Goal: Register for event/course

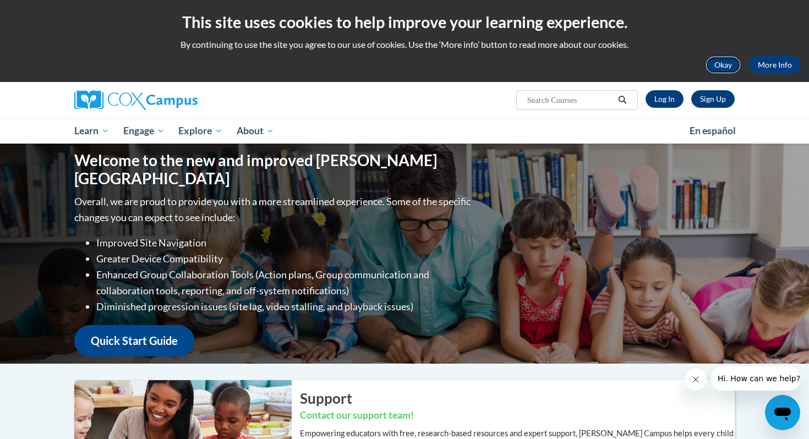
click at [721, 64] on button "Okay" at bounding box center [722, 65] width 35 height 18
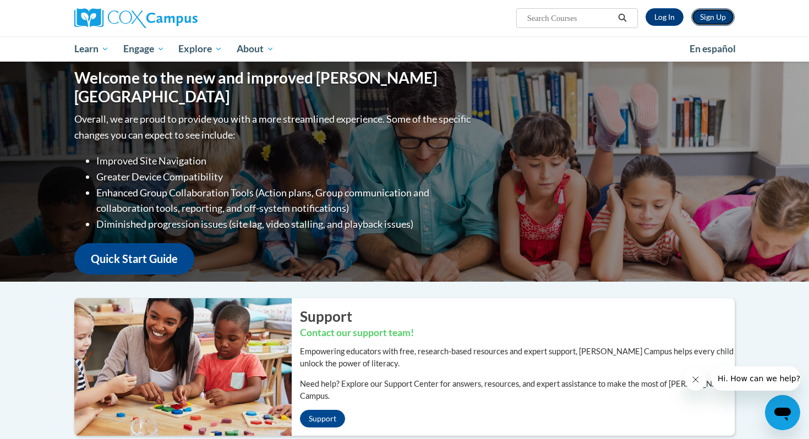
click at [717, 20] on link "Sign Up" at bounding box center [712, 17] width 43 height 18
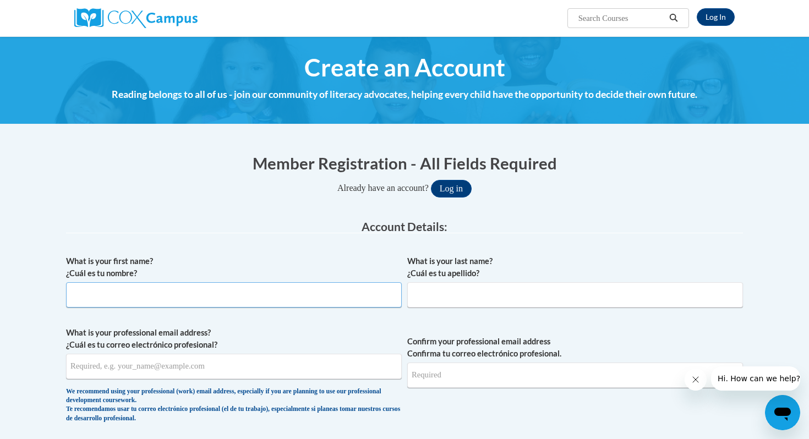
click at [272, 283] on input "What is your first name? ¿Cuál es tu nombre?" at bounding box center [234, 294] width 336 height 25
type input "Kelly"
type input "Devine"
type input "kd7510@yahoo.com"
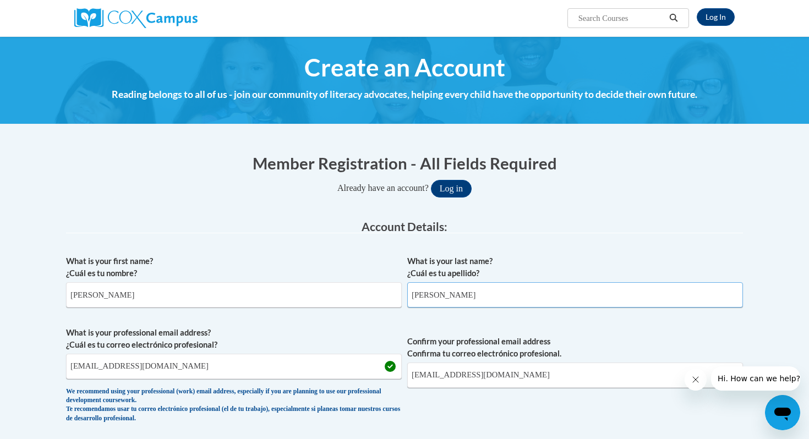
click at [456, 296] on input "Devine" at bounding box center [575, 294] width 336 height 25
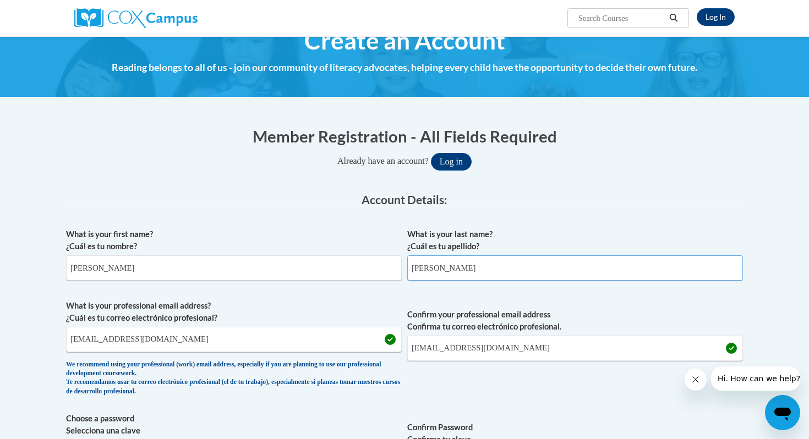
scroll to position [32, 0]
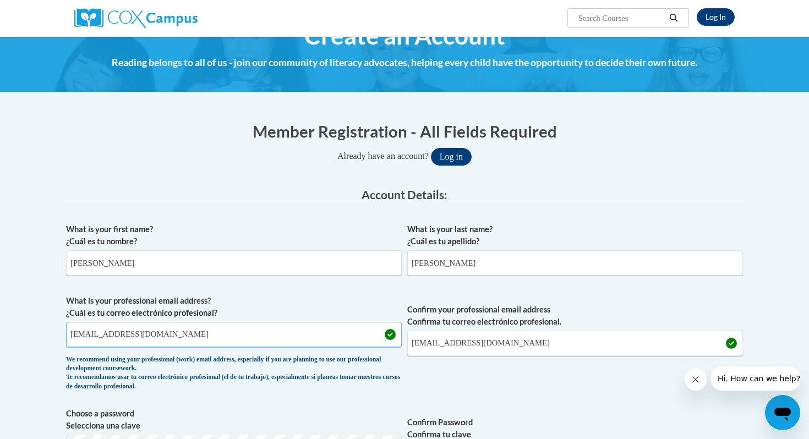
click at [186, 335] on input "kd7510@yahoo.com" at bounding box center [234, 334] width 336 height 25
type input "kdevine@pottsville.k12.pa.us"
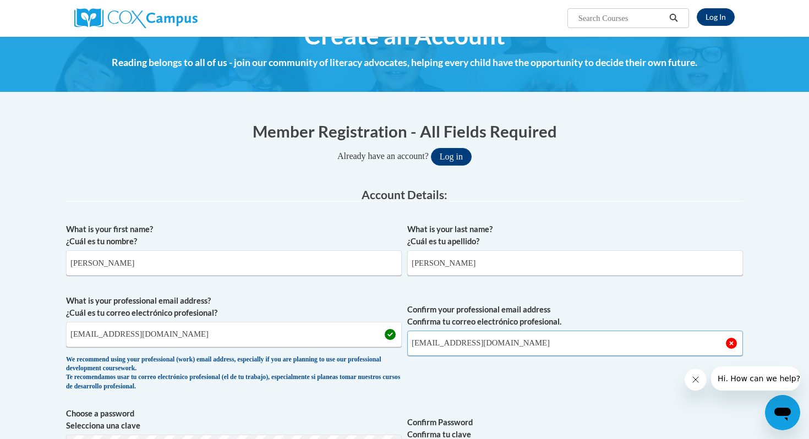
type input "kdevine@pottsville.k12.pa.us"
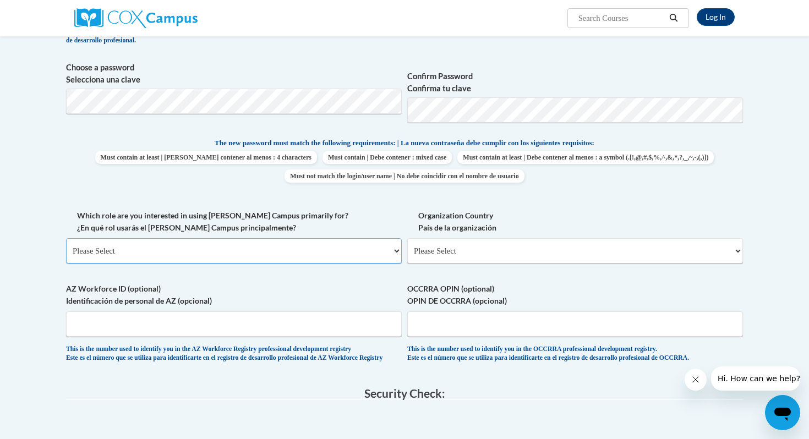
scroll to position [383, 0]
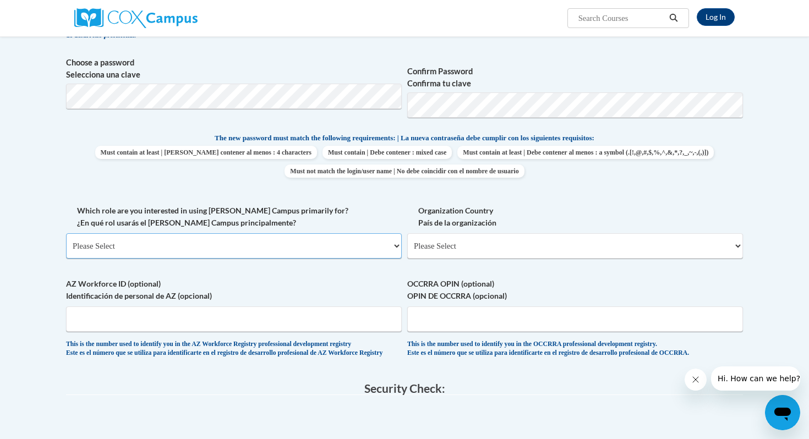
click at [181, 237] on select "Please Select College/University | Colegio/Universidad Community/Nonprofit Part…" at bounding box center [234, 245] width 336 height 25
select select "fbf2d438-af2f-41f8-98f1-81c410e29de3"
click at [66, 233] on select "Please Select College/University | Colegio/Universidad Community/Nonprofit Part…" at bounding box center [234, 245] width 336 height 25
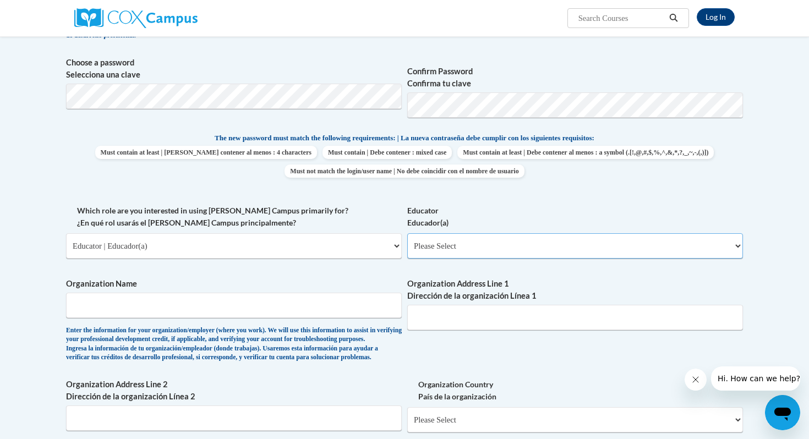
click at [464, 242] on select "Please Select Early Learning/Daycare Teacher/Family Home Care Provider | Maestr…" at bounding box center [575, 245] width 336 height 25
select select "8e40623d-54d0-45cd-9f92-5df65cd3f8cf"
click at [407, 233] on select "Please Select Early Learning/Daycare Teacher/Family Home Care Provider | Maestr…" at bounding box center [575, 245] width 336 height 25
click at [309, 308] on input "Organization Name" at bounding box center [234, 305] width 336 height 25
type input "P"
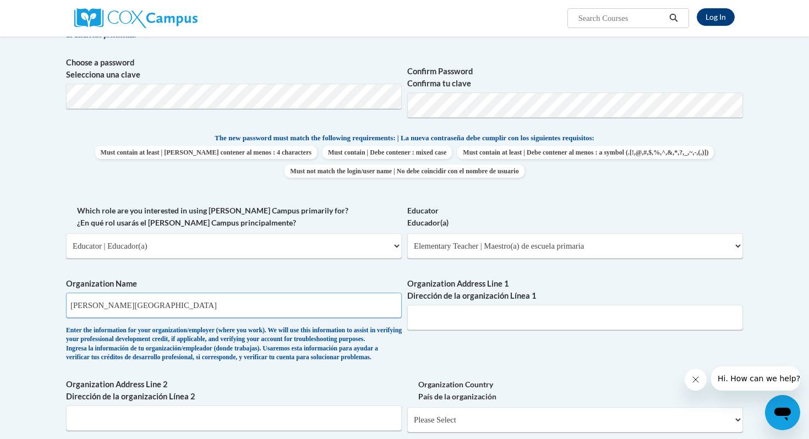
type input "John S. Clarke Elementary Center"
type input "601 N. 16th Street"
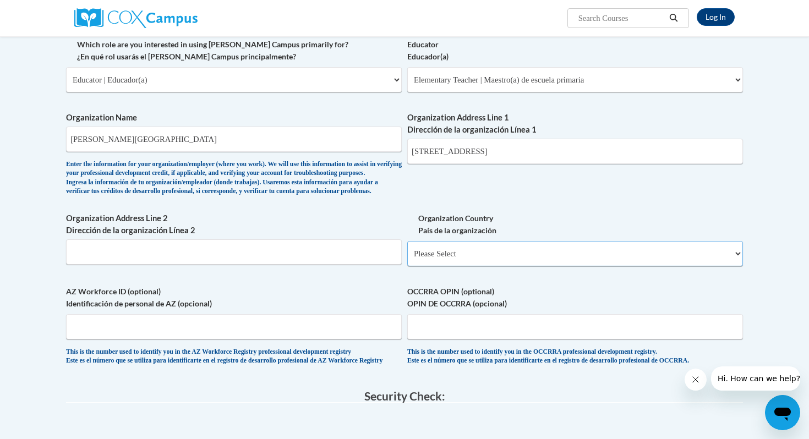
scroll to position [551, 0]
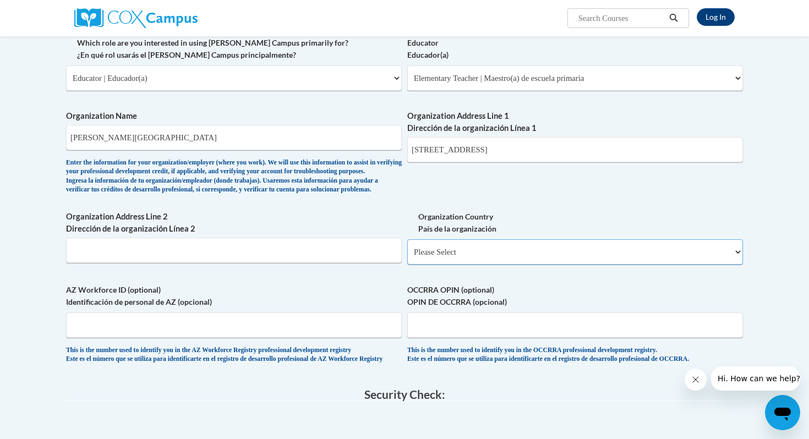
click at [542, 265] on select "Please Select United States | Estados Unidos Outside of the United States | Fue…" at bounding box center [575, 251] width 336 height 25
select select "ad49bcad-a171-4b2e-b99c-48b446064914"
click at [407, 257] on select "Please Select United States | Estados Unidos Outside of the United States | Fue…" at bounding box center [575, 251] width 336 height 25
select select
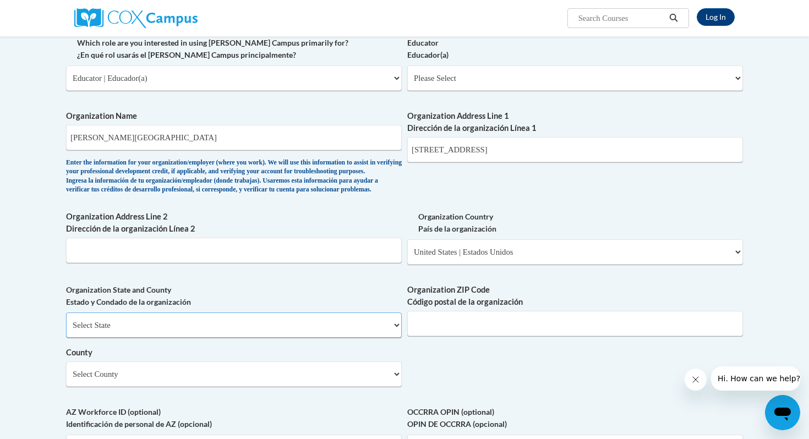
click at [274, 336] on select "Select State Alabama Alaska Arizona Arkansas California Colorado Connecticut De…" at bounding box center [234, 325] width 336 height 25
select select "Pennsylvania"
click at [66, 330] on select "Select State Alabama Alaska Arizona Arkansas California Colorado Connecticut De…" at bounding box center [234, 325] width 336 height 25
click at [428, 336] on input "Organization ZIP Code Código postal de la organización" at bounding box center [575, 323] width 336 height 25
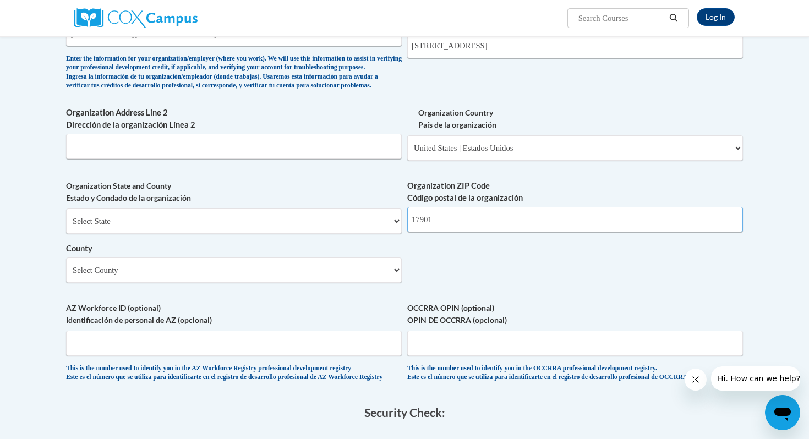
scroll to position [656, 0]
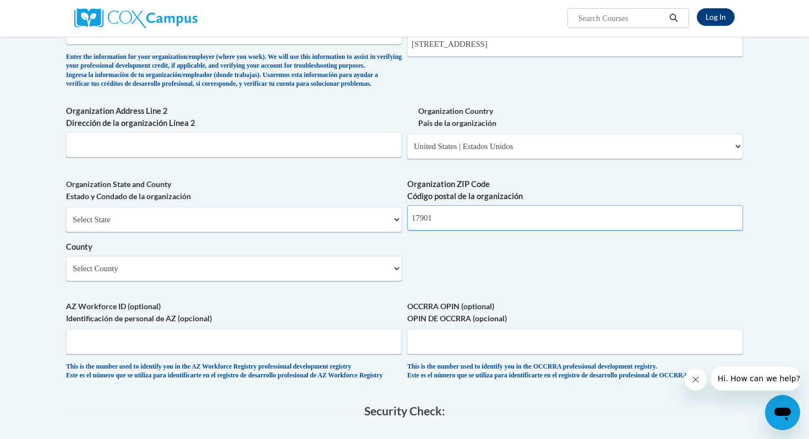
type input "17901"
click at [372, 281] on select "Select County Adams Allegheny Armstrong Beaver Bedford Berks Blair Bradford Buc…" at bounding box center [234, 268] width 336 height 25
select select "Schuylkill"
click at [66, 273] on select "Select County Adams Allegheny Armstrong Beaver Bedford Berks Blair Bradford Buc…" at bounding box center [234, 268] width 336 height 25
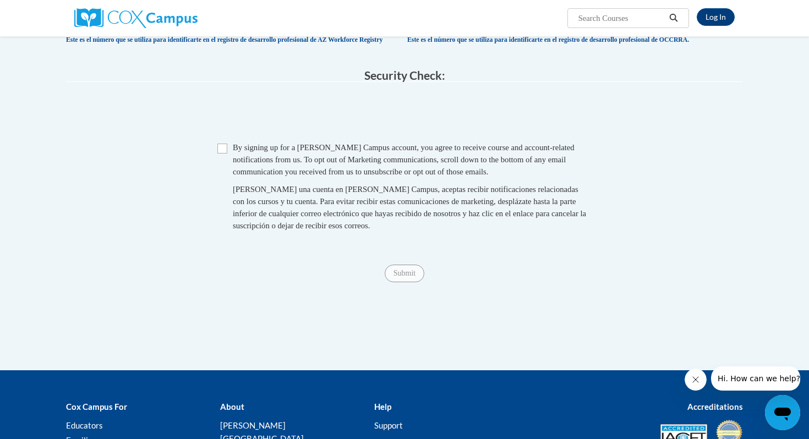
scroll to position [1000, 0]
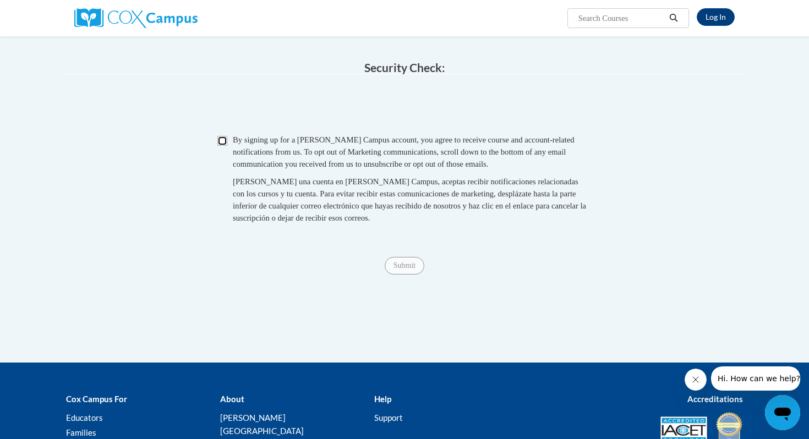
click at [220, 146] on input "Checkbox" at bounding box center [222, 141] width 10 height 10
checkbox input "true"
click at [410, 275] on input "Submit" at bounding box center [405, 266] width 40 height 18
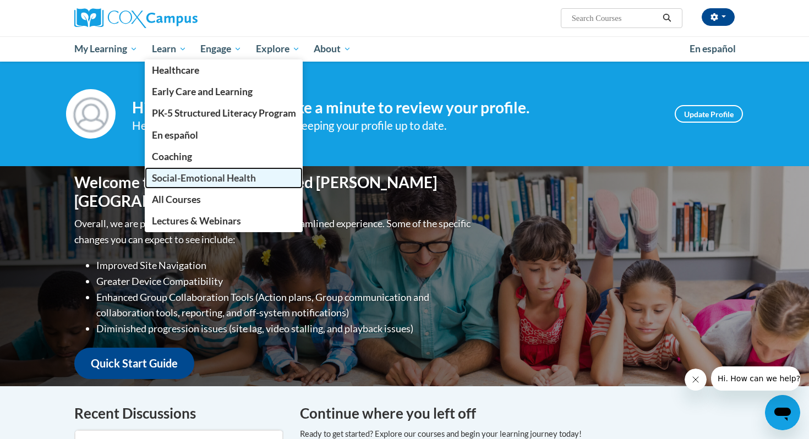
click at [180, 177] on span "Social-Emotional Health" at bounding box center [204, 178] width 104 height 12
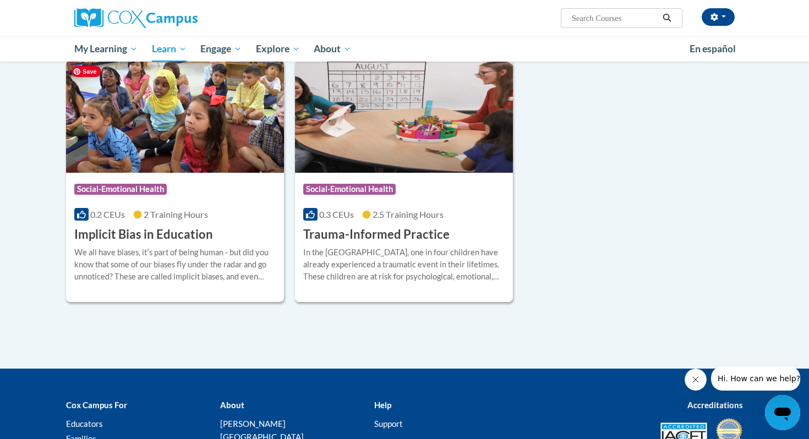
scroll to position [141, 0]
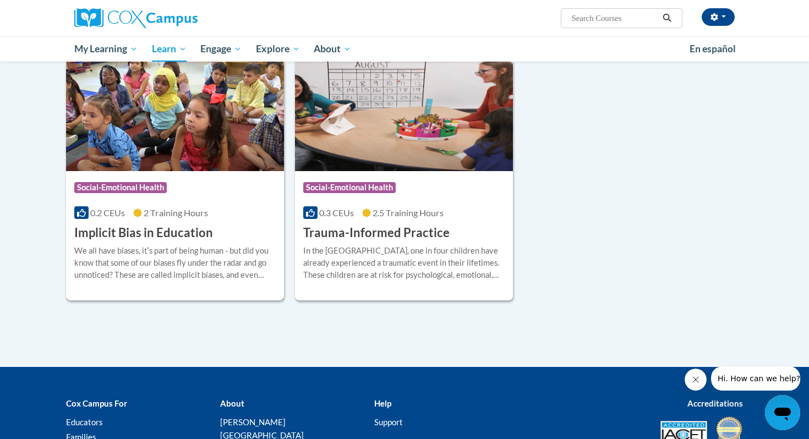
click at [183, 193] on div "Course Category: Social-Emotional Health" at bounding box center [174, 189] width 201 height 25
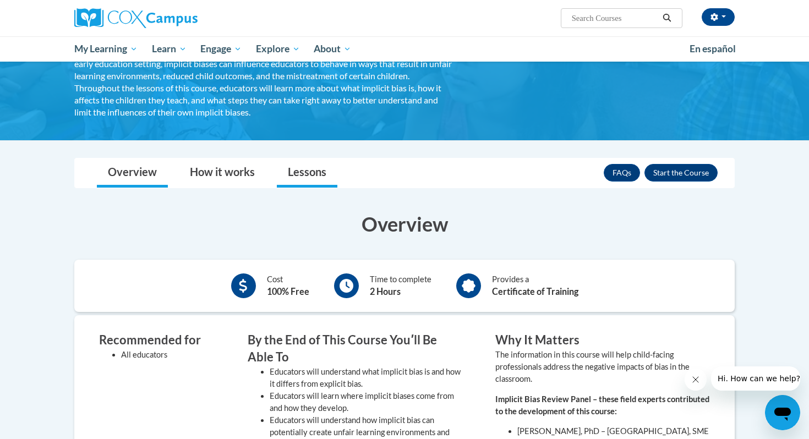
scroll to position [144, 0]
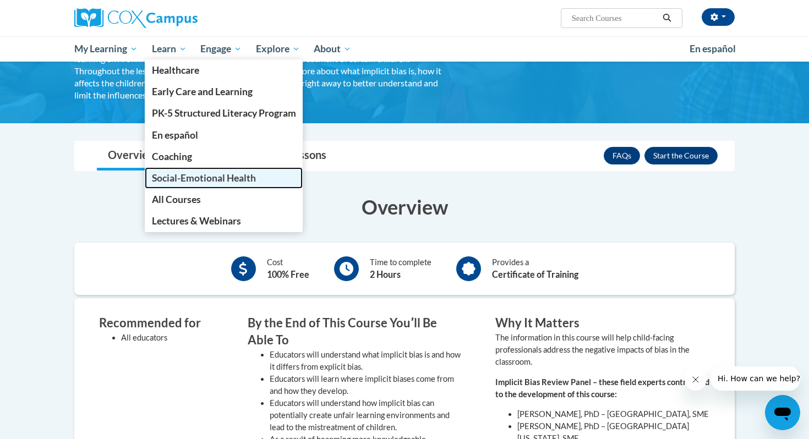
click at [167, 179] on span "Social-Emotional Health" at bounding box center [204, 178] width 104 height 12
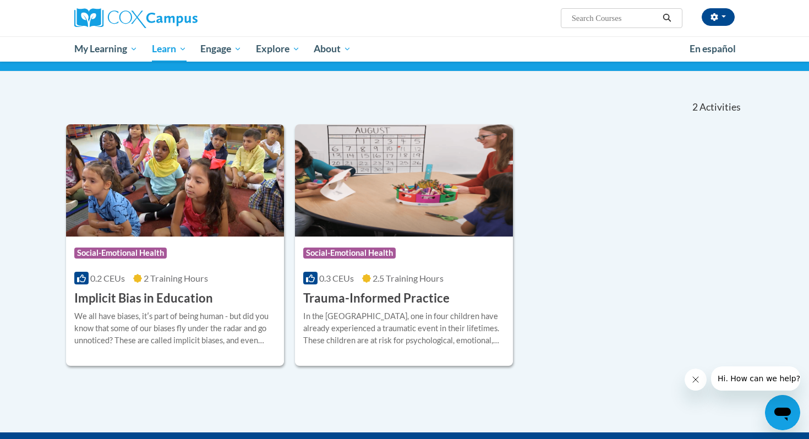
scroll to position [86, 0]
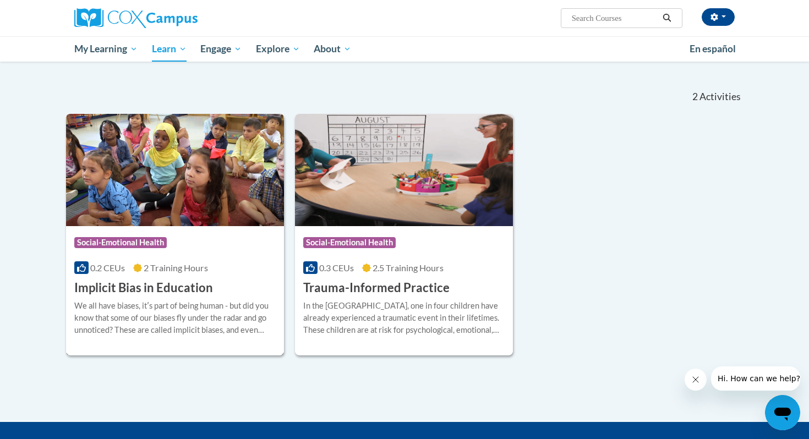
click at [199, 246] on div "Course Category: Social-Emotional Health" at bounding box center [174, 244] width 201 height 25
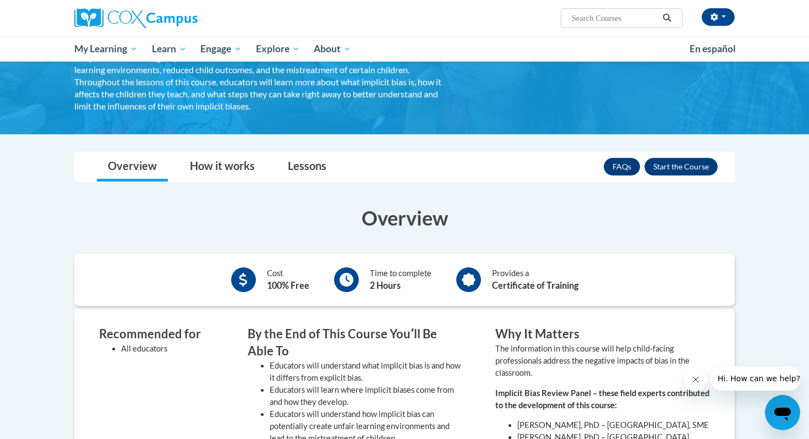
scroll to position [139, 0]
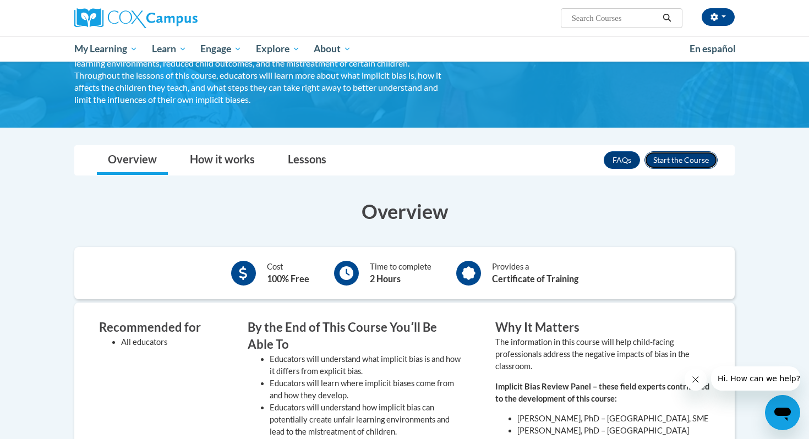
click at [673, 162] on button "Enroll" at bounding box center [680, 160] width 73 height 18
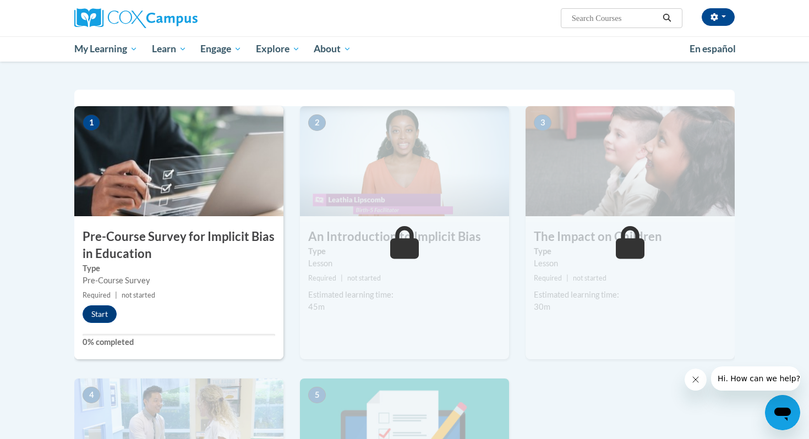
scroll to position [199, 0]
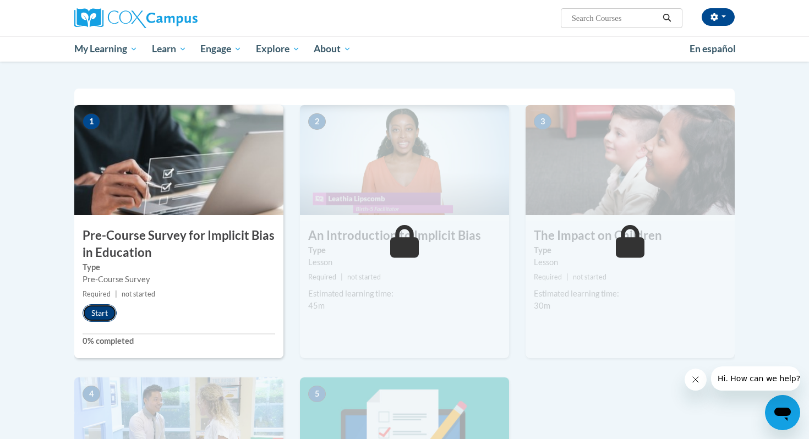
click at [108, 313] on button "Start" at bounding box center [100, 313] width 34 height 18
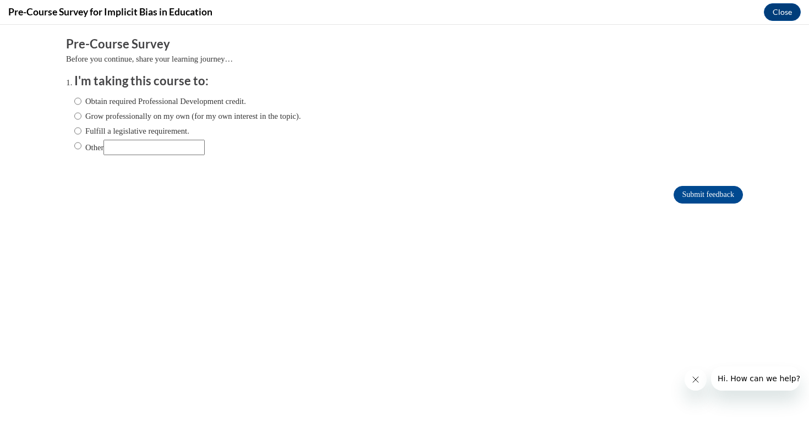
scroll to position [0, 0]
click at [76, 101] on input "Obtain required Professional Development credit." at bounding box center [77, 101] width 7 height 12
radio input "true"
click at [679, 190] on input "Submit feedback" at bounding box center [707, 195] width 69 height 18
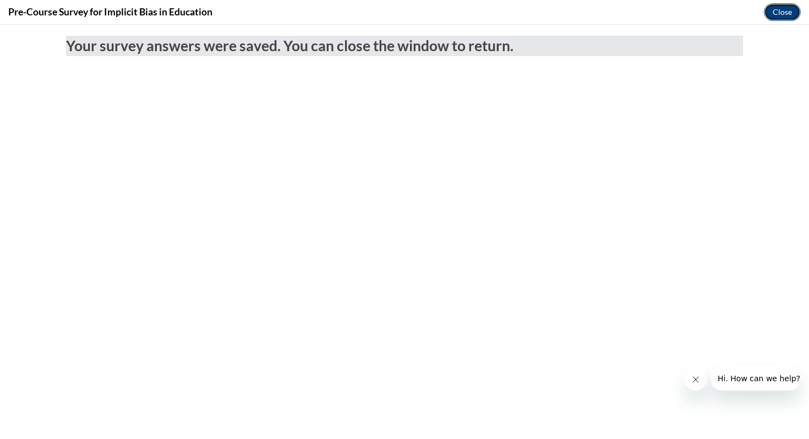
click at [791, 10] on button "Close" at bounding box center [782, 12] width 37 height 18
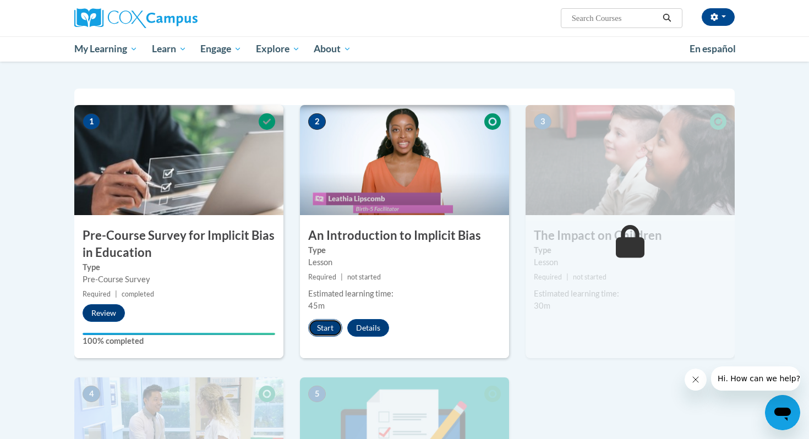
click at [319, 328] on button "Start" at bounding box center [325, 328] width 34 height 18
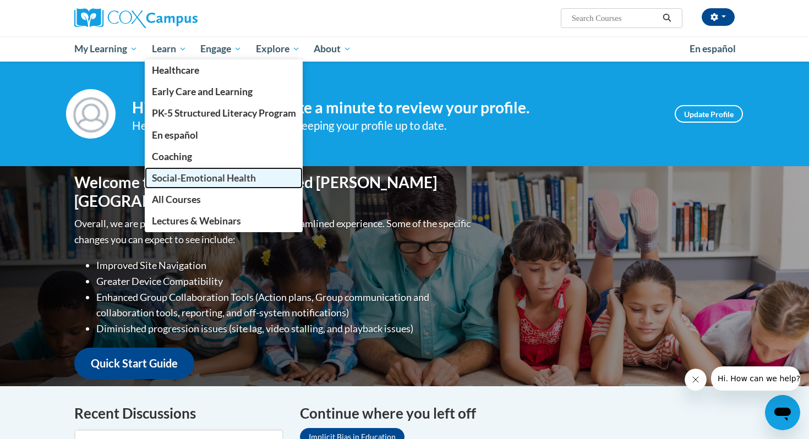
click at [176, 182] on span "Social-Emotional Health" at bounding box center [204, 178] width 104 height 12
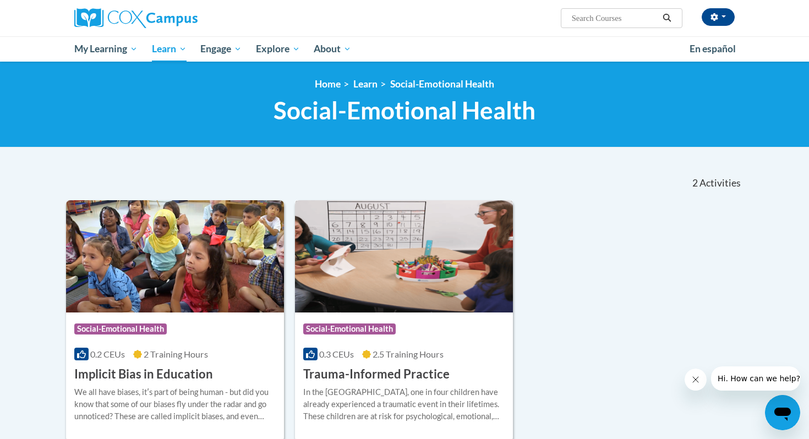
click at [392, 343] on div "Course Category: Social-Emotional Health 0.3 CEUs 2.5 Training Hours COURSE Tra…" at bounding box center [404, 348] width 218 height 70
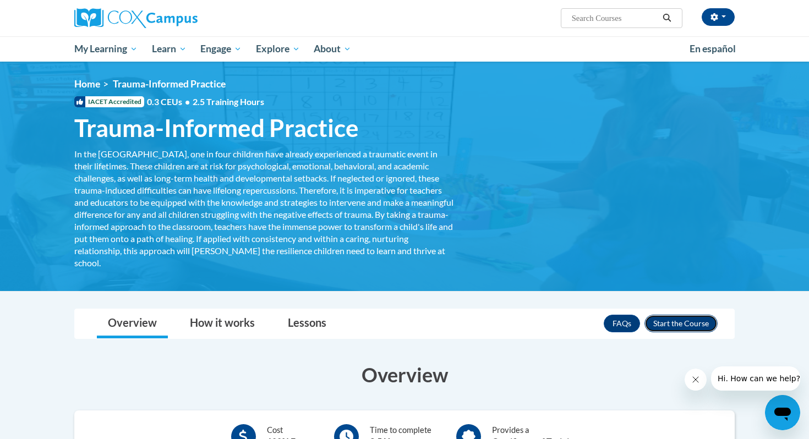
click at [667, 321] on button "Enroll" at bounding box center [680, 324] width 73 height 18
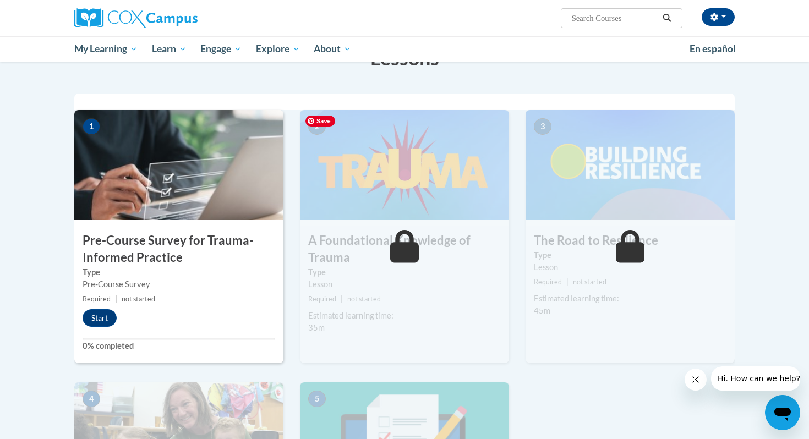
scroll to position [195, 0]
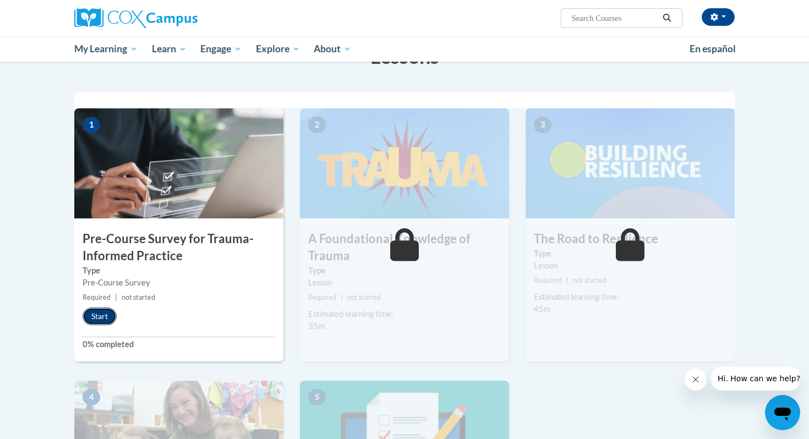
click at [98, 316] on button "Start" at bounding box center [100, 317] width 34 height 18
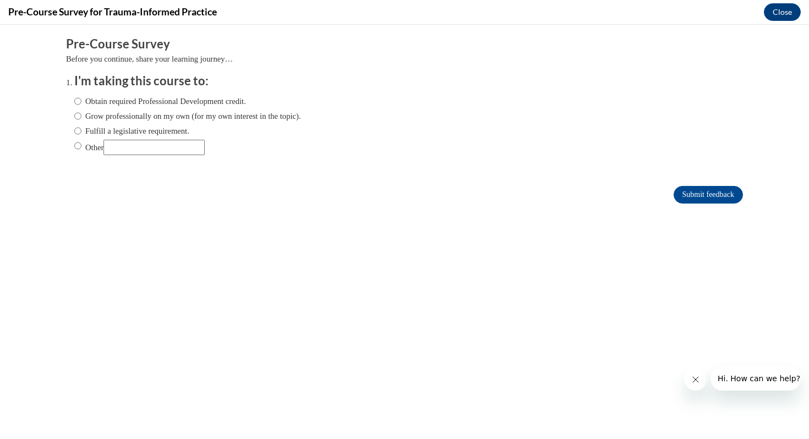
scroll to position [0, 0]
click at [78, 102] on input "Obtain required Professional Development credit." at bounding box center [77, 101] width 7 height 12
radio input "true"
click at [719, 188] on input "Submit feedback" at bounding box center [707, 195] width 69 height 18
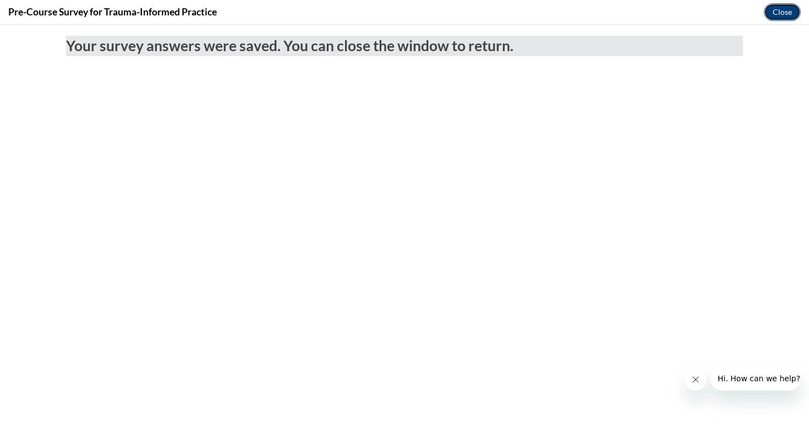
click at [772, 13] on button "Close" at bounding box center [782, 12] width 37 height 18
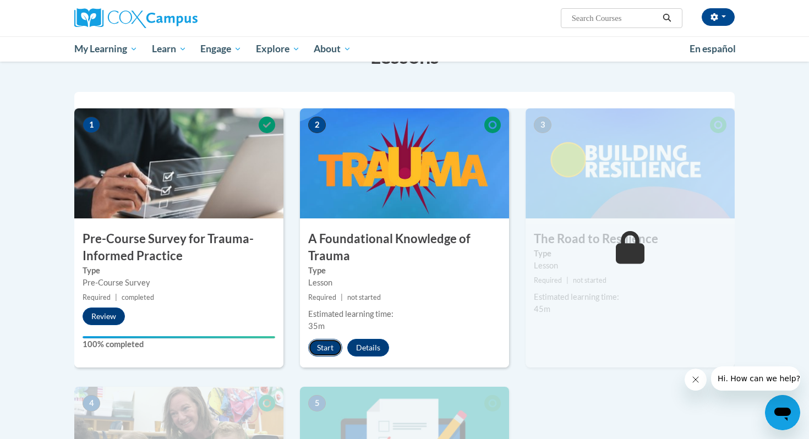
click at [331, 352] on button "Start" at bounding box center [325, 348] width 34 height 18
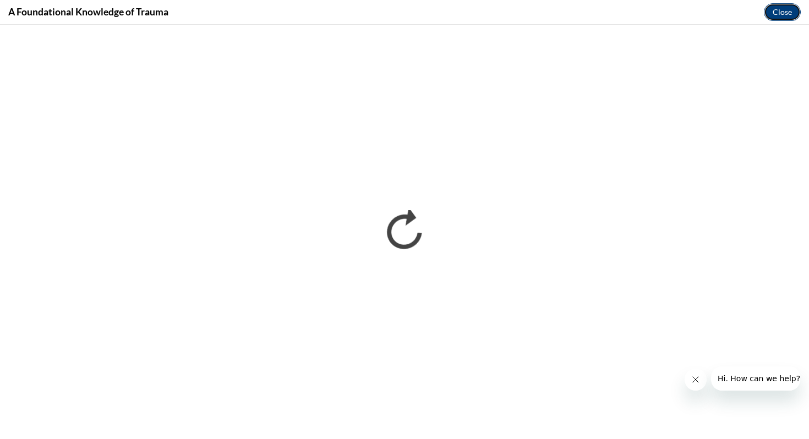
click at [786, 9] on button "Close" at bounding box center [782, 12] width 37 height 18
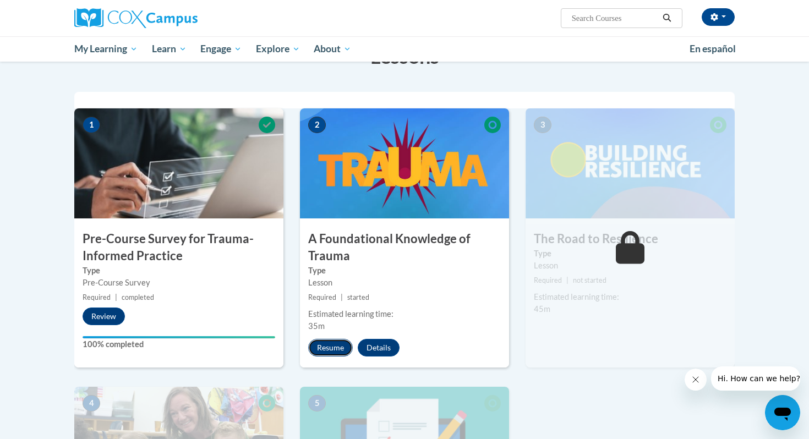
click at [328, 344] on button "Resume" at bounding box center [330, 348] width 45 height 18
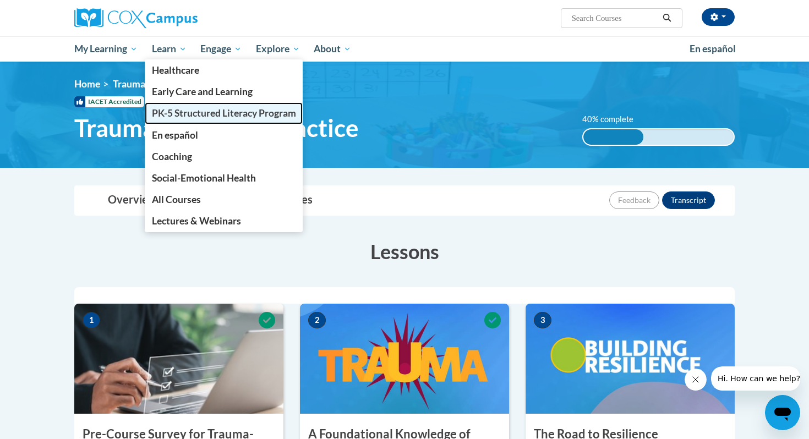
click at [178, 111] on span "PK-5 Structured Literacy Program" at bounding box center [224, 113] width 144 height 12
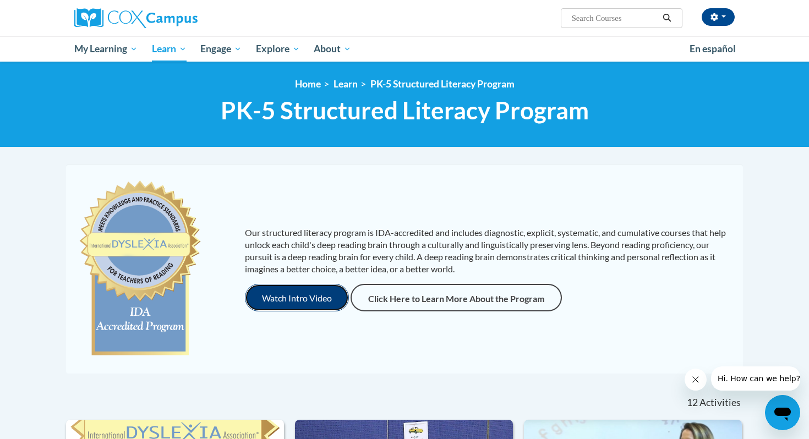
click at [285, 298] on button "Watch Intro Video" at bounding box center [297, 298] width 104 height 28
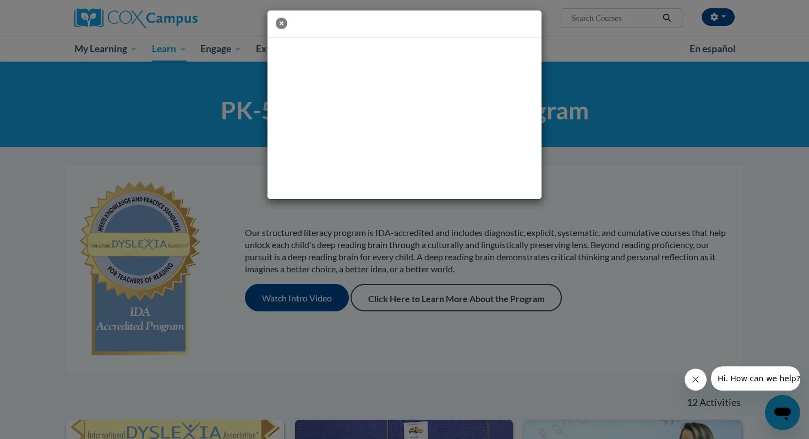
click at [282, 20] on icon "button" at bounding box center [282, 24] width 12 height 12
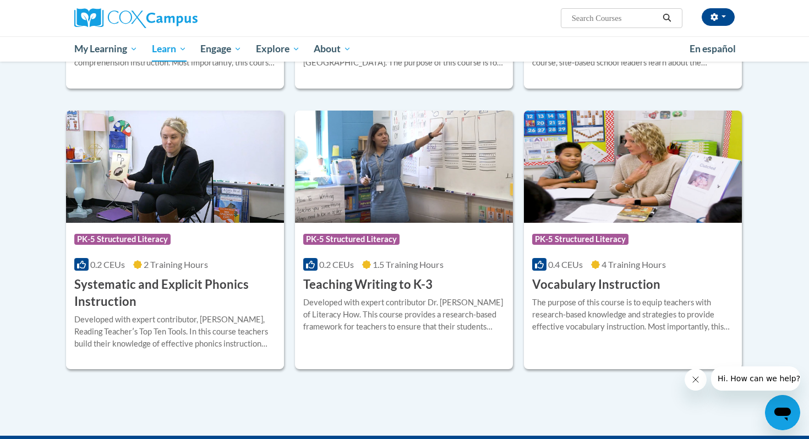
scroll to position [1142, 0]
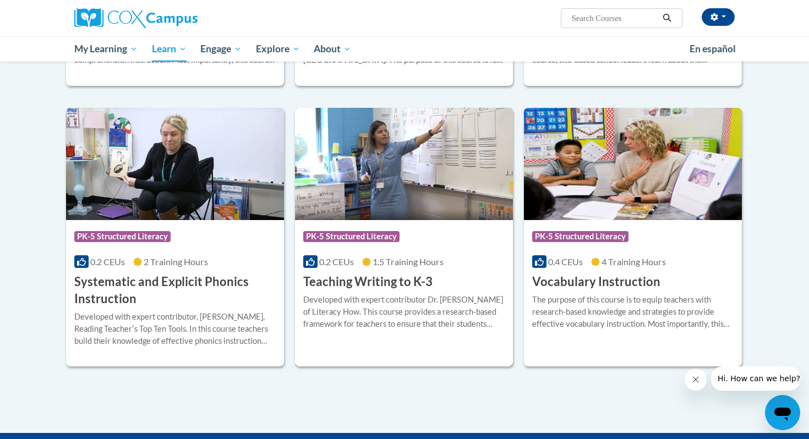
click at [378, 305] on div "Developed with expert contributor Dr. [PERSON_NAME] of Literacy How. This cours…" at bounding box center [403, 312] width 201 height 36
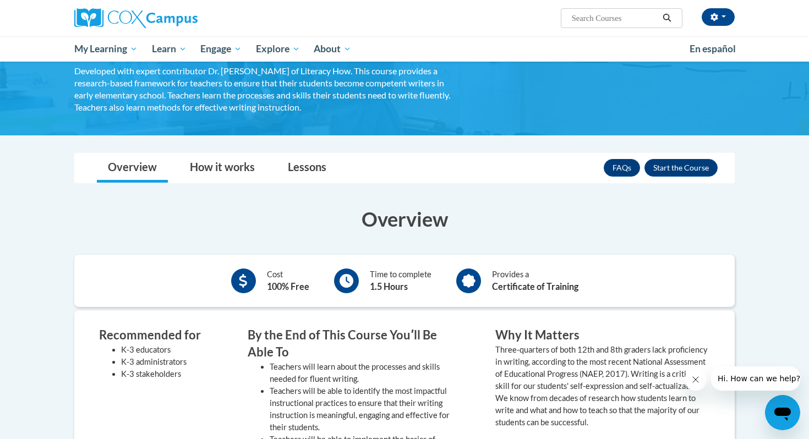
scroll to position [90, 0]
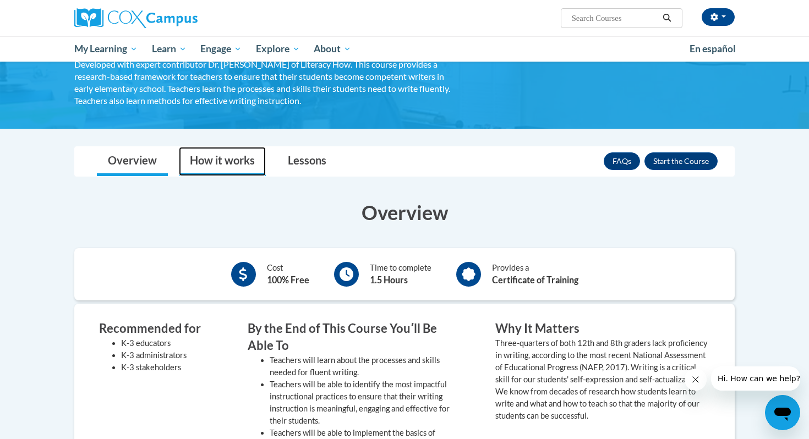
click at [257, 169] on link "How it works" at bounding box center [222, 161] width 87 height 29
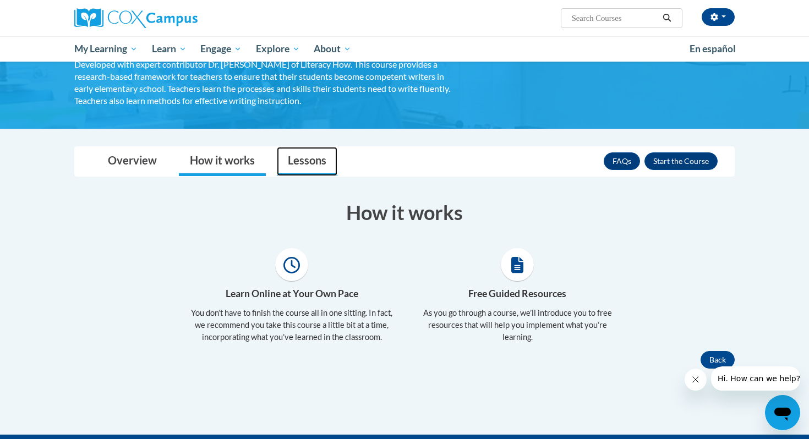
click at [305, 157] on link "Lessons" at bounding box center [307, 161] width 61 height 29
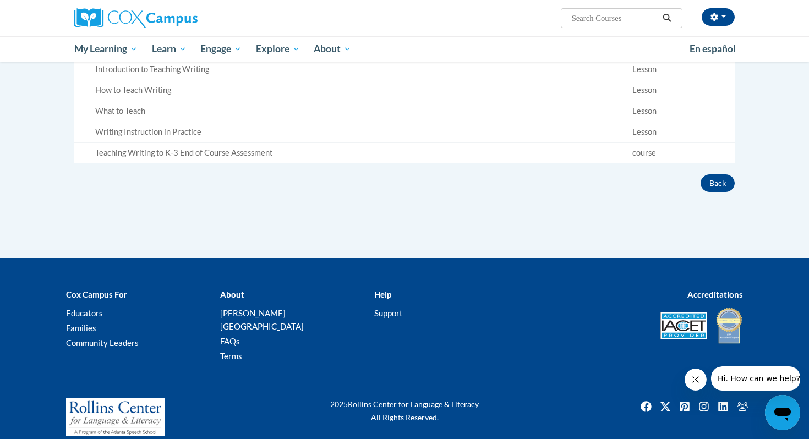
scroll to position [0, 0]
